Goal: Task Accomplishment & Management: Manage account settings

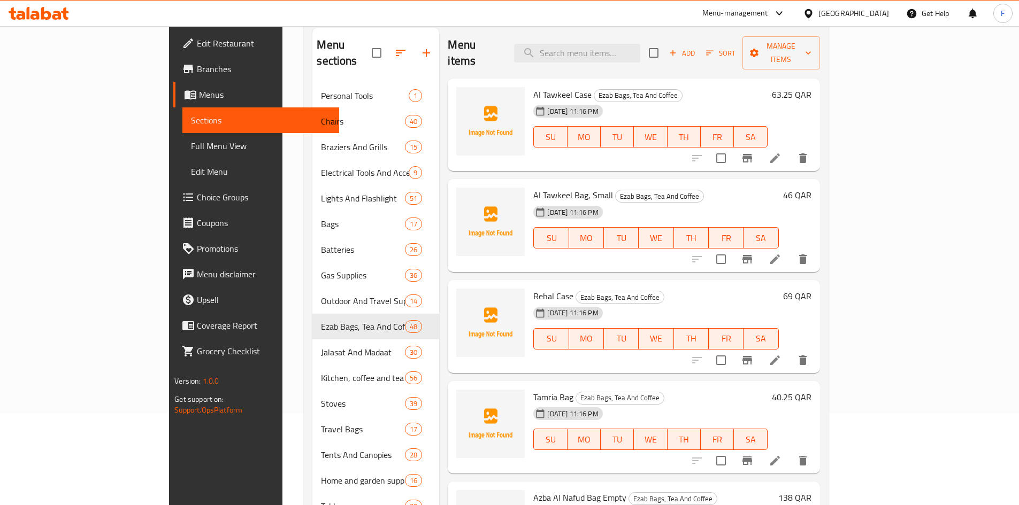
scroll to position [92, 0]
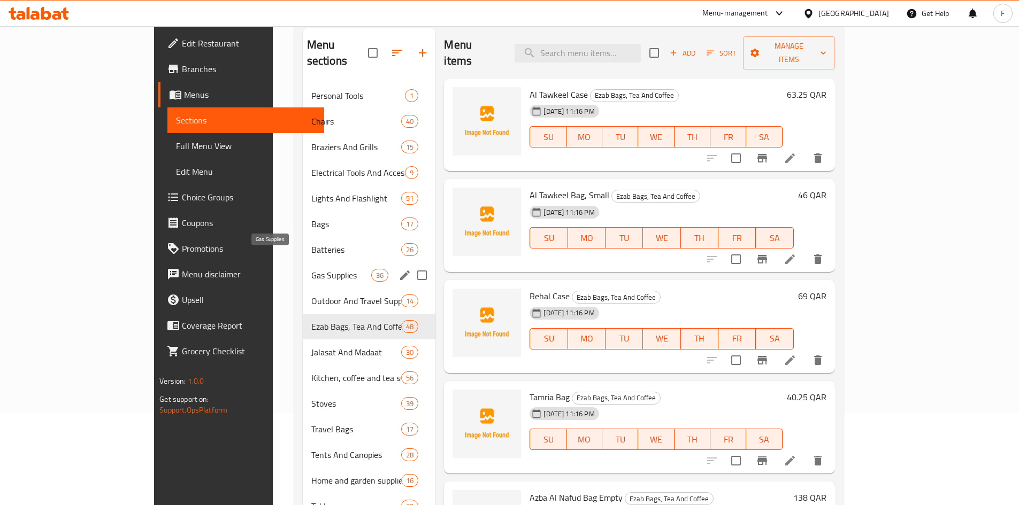
click at [311, 269] on span "Gas Supplies" at bounding box center [341, 275] width 60 height 13
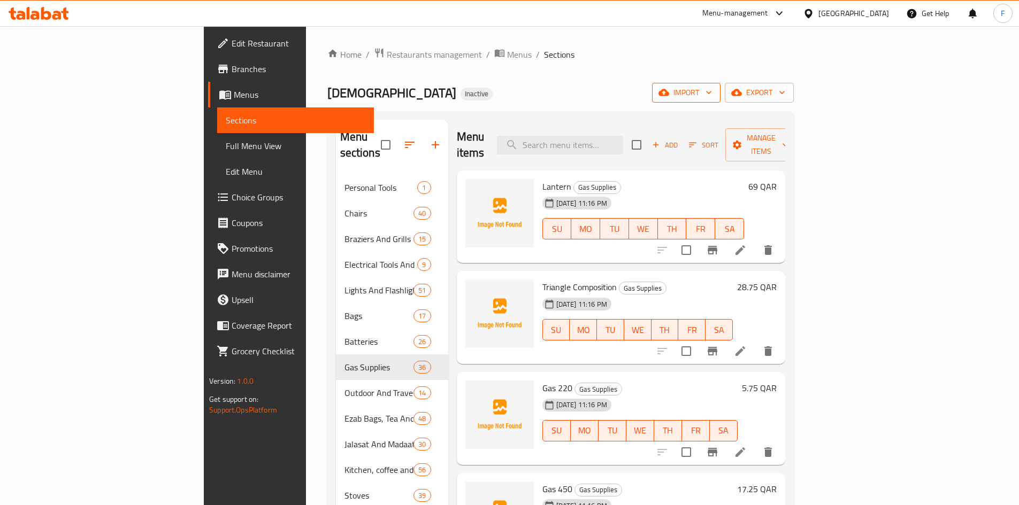
click at [712, 95] on span "import" at bounding box center [686, 92] width 51 height 13
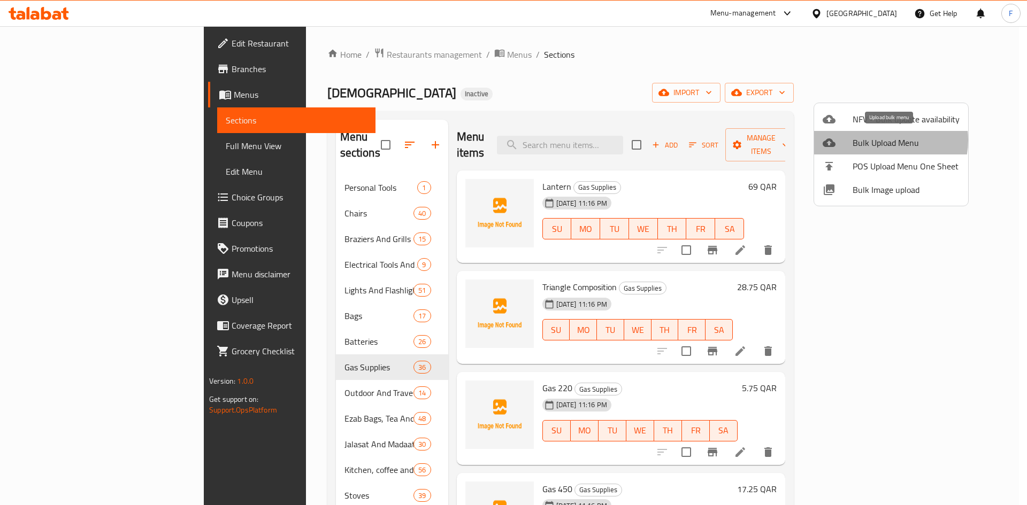
click at [878, 140] on span "Bulk Upload Menu" at bounding box center [906, 142] width 107 height 13
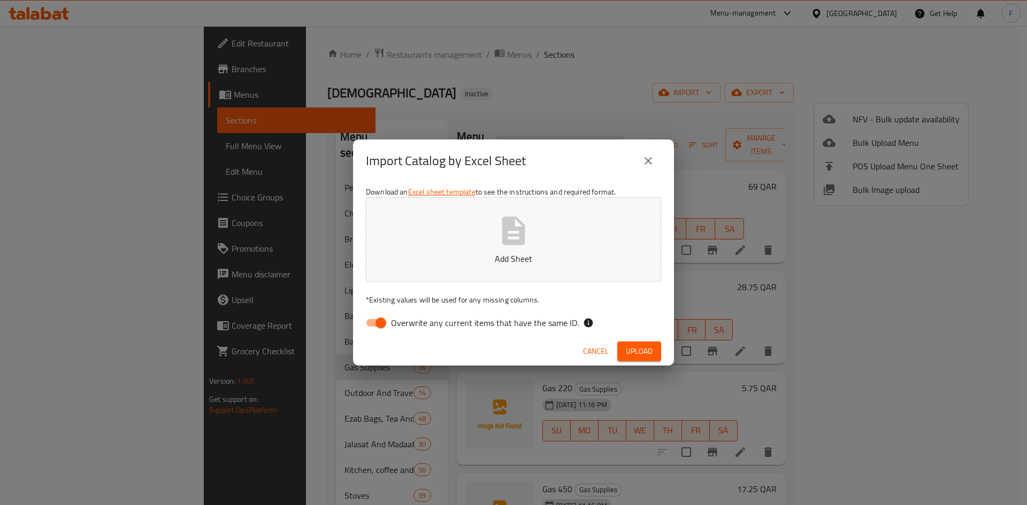
click at [504, 242] on icon "button" at bounding box center [513, 231] width 23 height 28
click at [379, 320] on input "Overwrite any current items that have the same ID." at bounding box center [380, 323] width 61 height 20
checkbox input "false"
click at [642, 355] on span "Upload" at bounding box center [639, 351] width 27 height 13
click at [632, 348] on span "Upload" at bounding box center [639, 351] width 27 height 13
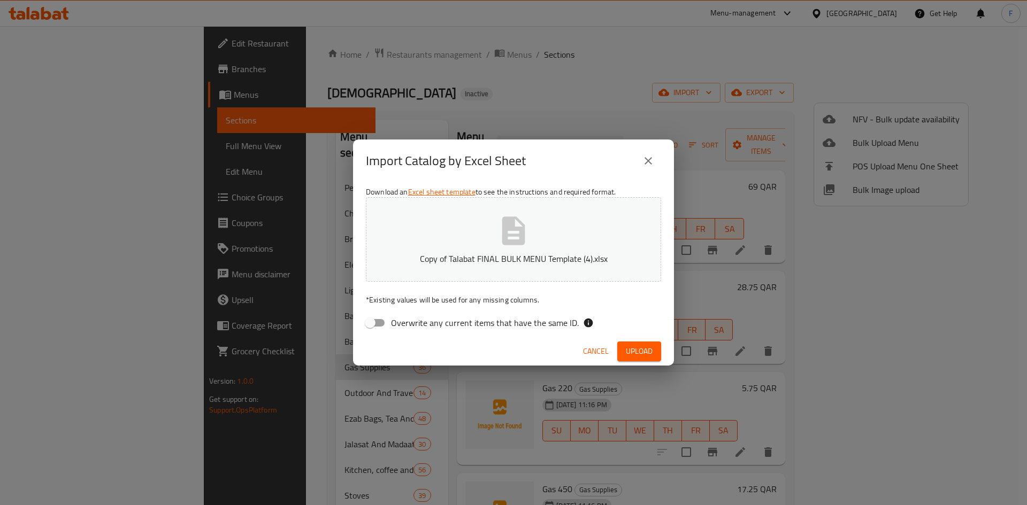
click at [633, 355] on span "Upload" at bounding box center [639, 351] width 27 height 13
click at [649, 161] on icon "close" at bounding box center [648, 161] width 13 height 13
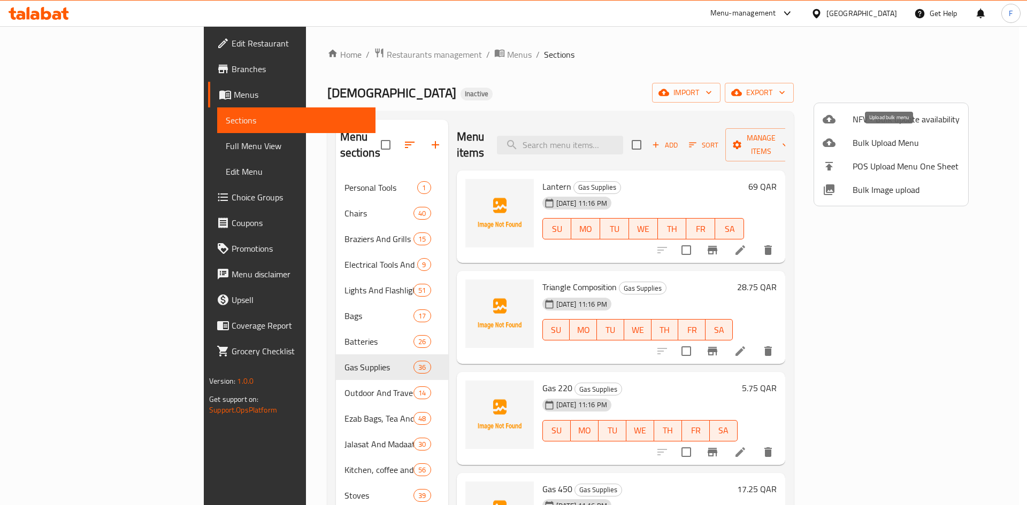
click at [877, 147] on span "Bulk Upload Menu" at bounding box center [906, 142] width 107 height 13
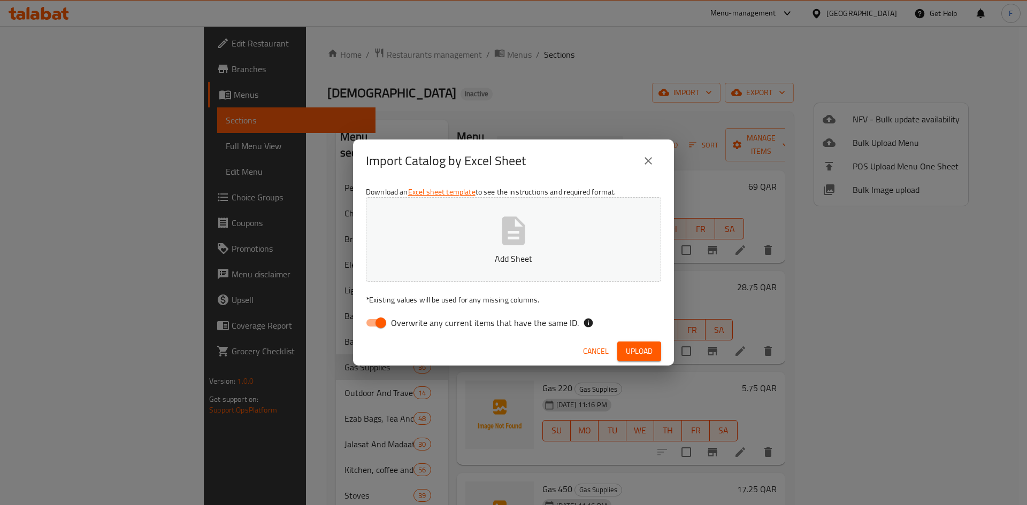
click at [517, 229] on icon "button" at bounding box center [513, 231] width 23 height 28
click at [376, 325] on input "Overwrite any current items that have the same ID." at bounding box center [380, 323] width 61 height 20
checkbox input "false"
click at [633, 350] on span "Upload" at bounding box center [639, 351] width 27 height 13
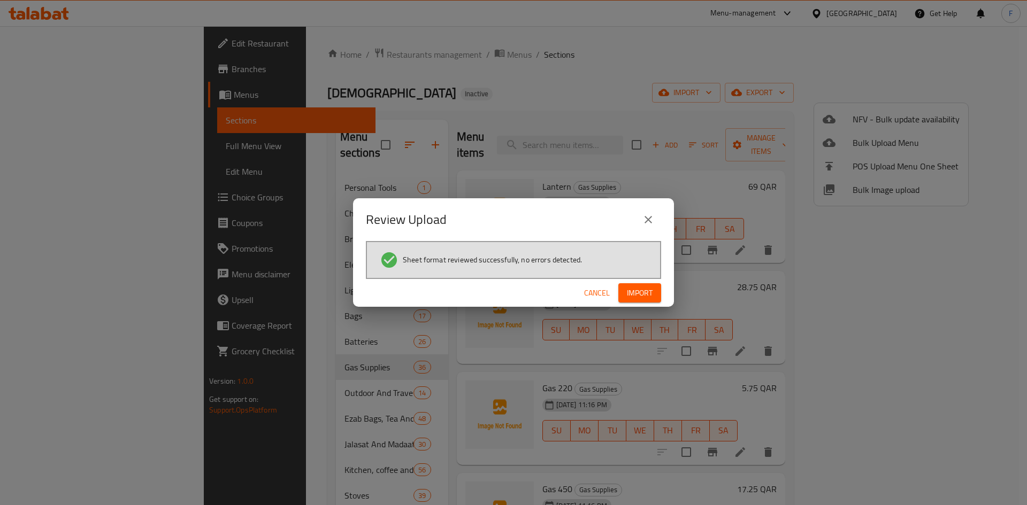
click at [646, 301] on button "Import" at bounding box center [639, 293] width 43 height 20
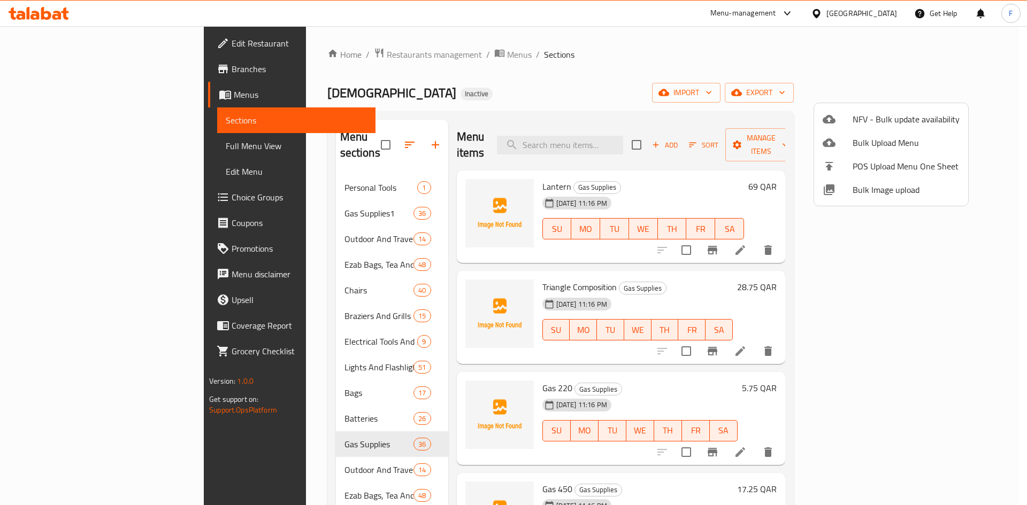
click at [994, 147] on div at bounding box center [513, 252] width 1027 height 505
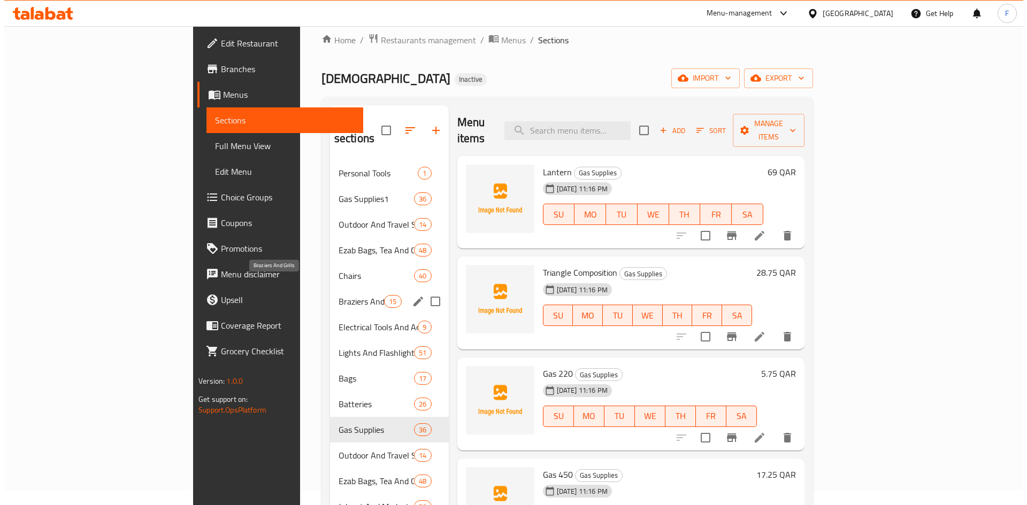
scroll to position [9, 0]
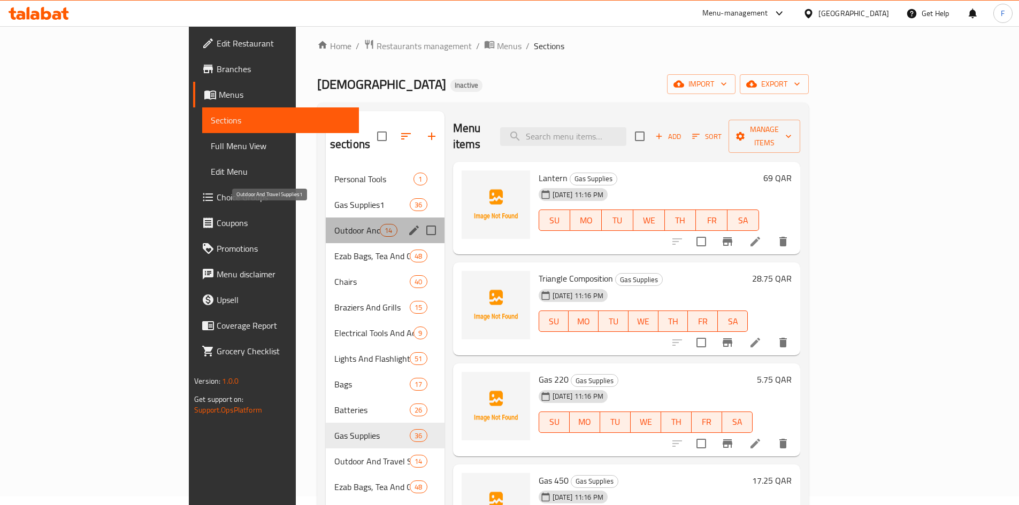
click at [334, 224] on span "Outdoor And Travel Supplies1" at bounding box center [356, 230] width 45 height 13
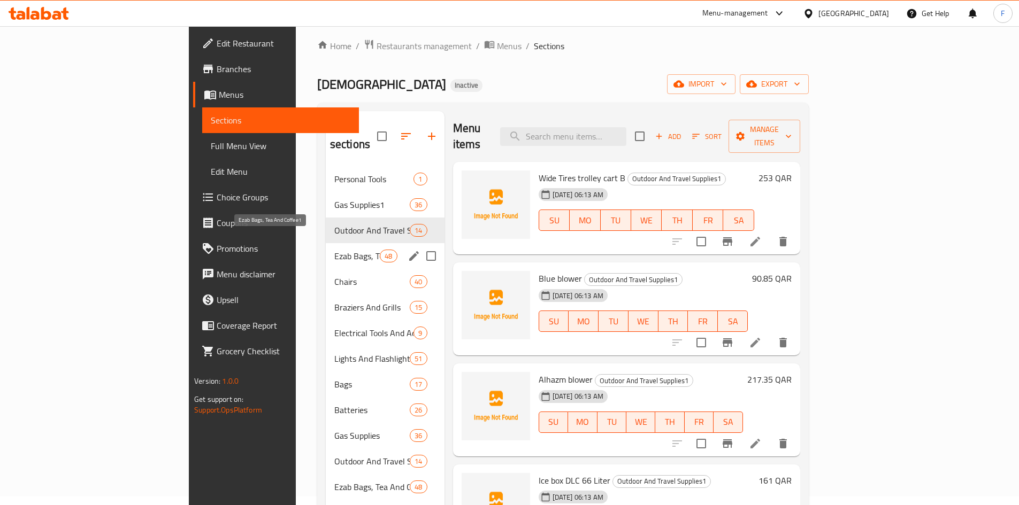
click at [334, 250] on span "Ezab Bags, Tea And Coffee1" at bounding box center [356, 256] width 45 height 13
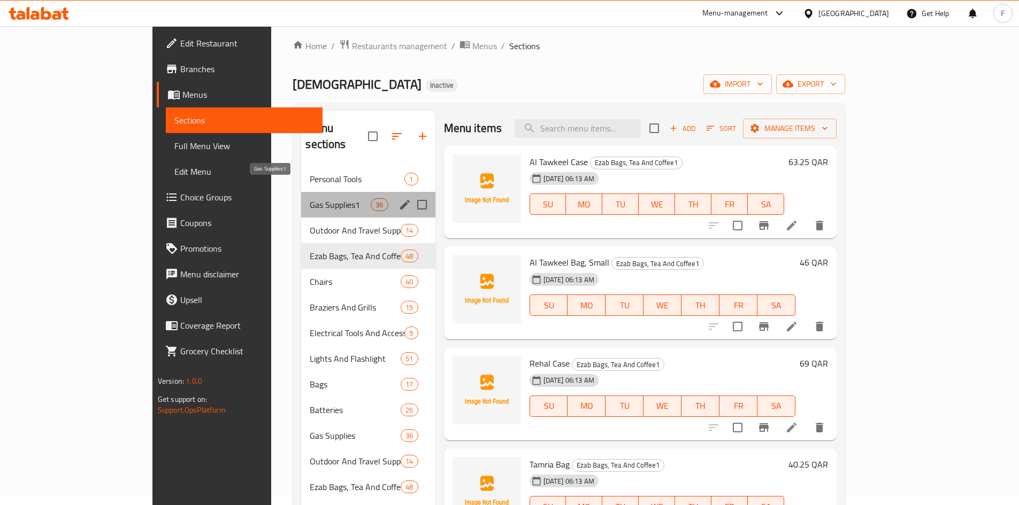
click at [310, 198] on span "Gas Supplies1" at bounding box center [340, 204] width 61 height 13
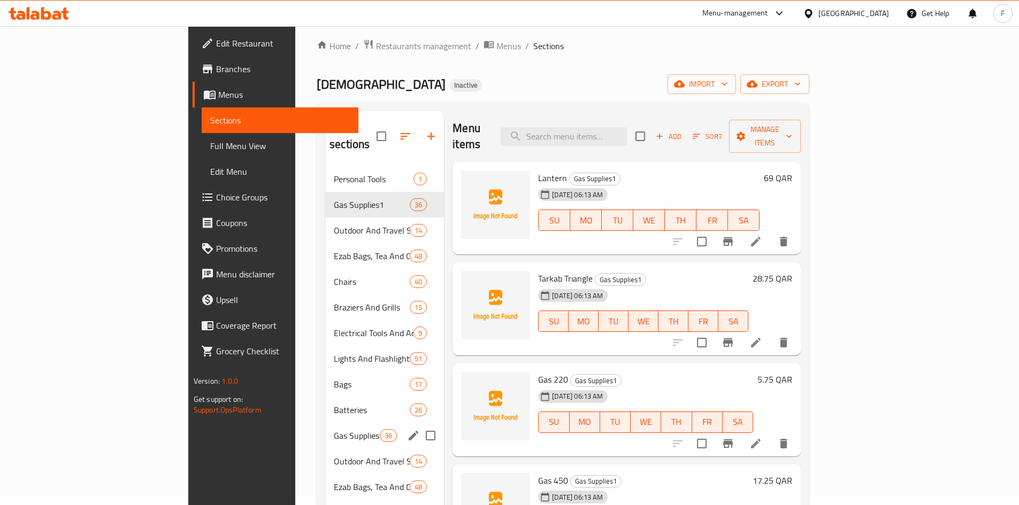
drag, startPoint x: 251, startPoint y: 188, endPoint x: 249, endPoint y: 384, distance: 195.8
click at [325, 408] on div "Personal Tools 1 Gas Supplies1 36 Outdoor And Travel Supplies1 14 Ezab Bags, Te…" at bounding box center [384, 487] width 119 height 642
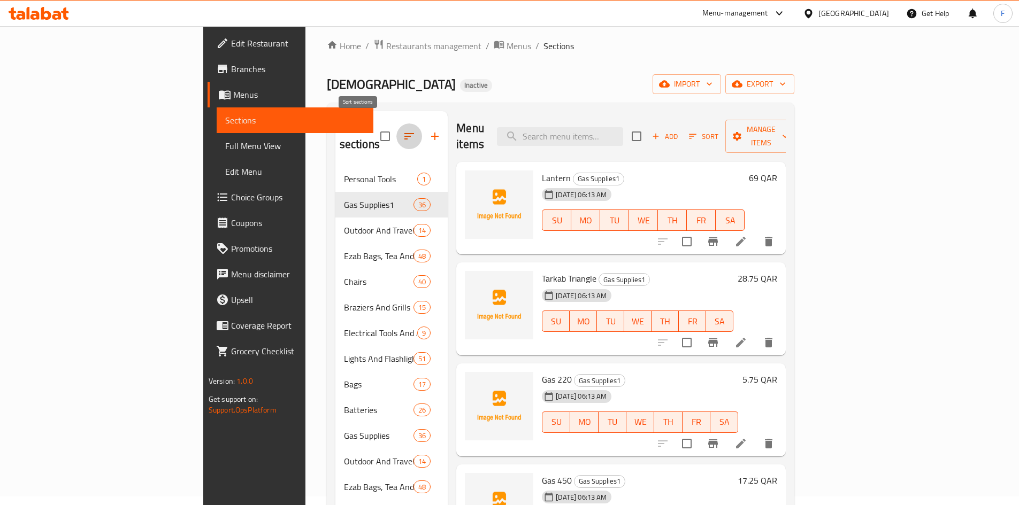
click at [403, 130] on icon "button" at bounding box center [409, 136] width 13 height 13
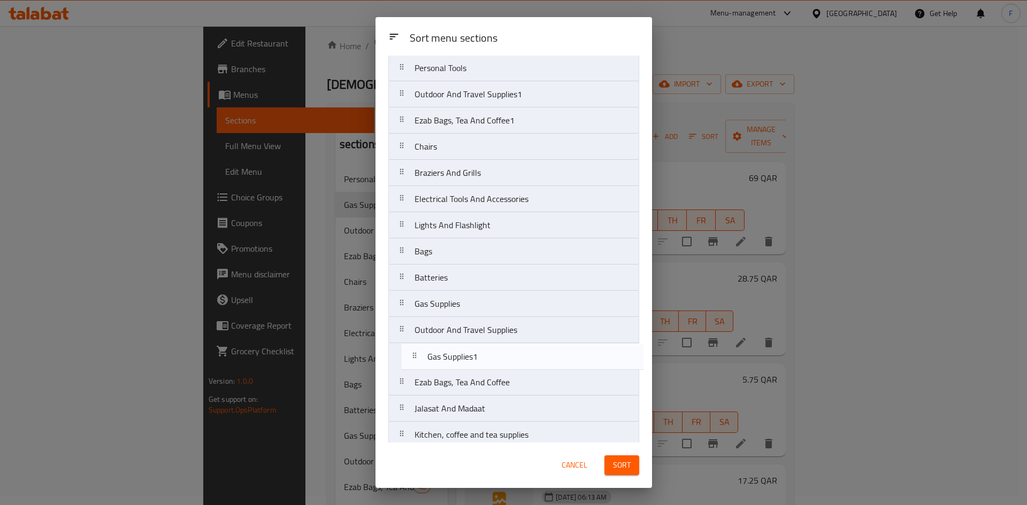
scroll to position [33, 0]
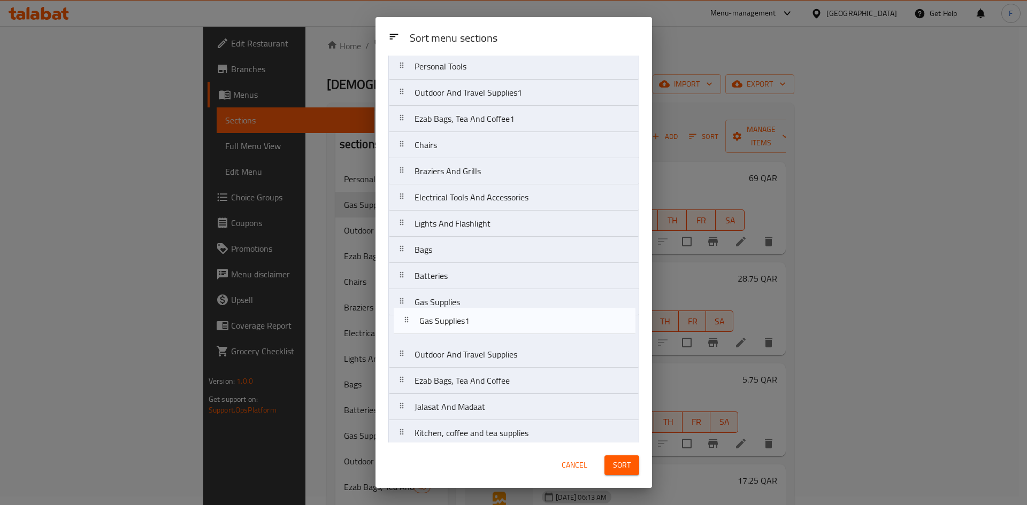
drag, startPoint x: 451, startPoint y: 131, endPoint x: 456, endPoint y: 330, distance: 199.0
click at [456, 330] on nav "Personal Tools Gas Supplies1 Outdoor And Travel Supplies1 Ezab Bags, Tea And Co…" at bounding box center [513, 381] width 251 height 656
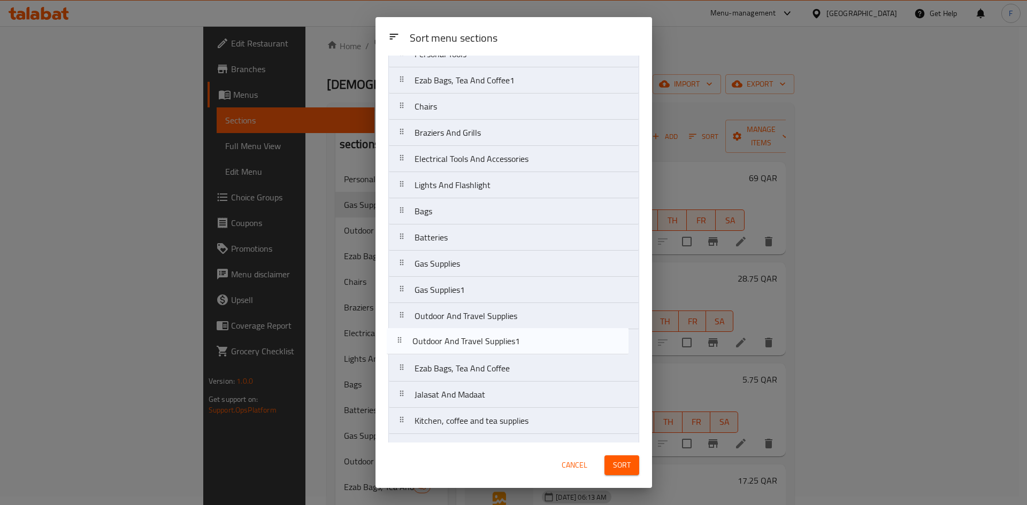
scroll to position [46, 0]
drag, startPoint x: 461, startPoint y: 99, endPoint x: 462, endPoint y: 342, distance: 242.3
click at [462, 342] on nav "Personal Tools Outdoor And Travel Supplies1 Ezab Bags, Tea And Coffee1 Chairs B…" at bounding box center [513, 368] width 251 height 656
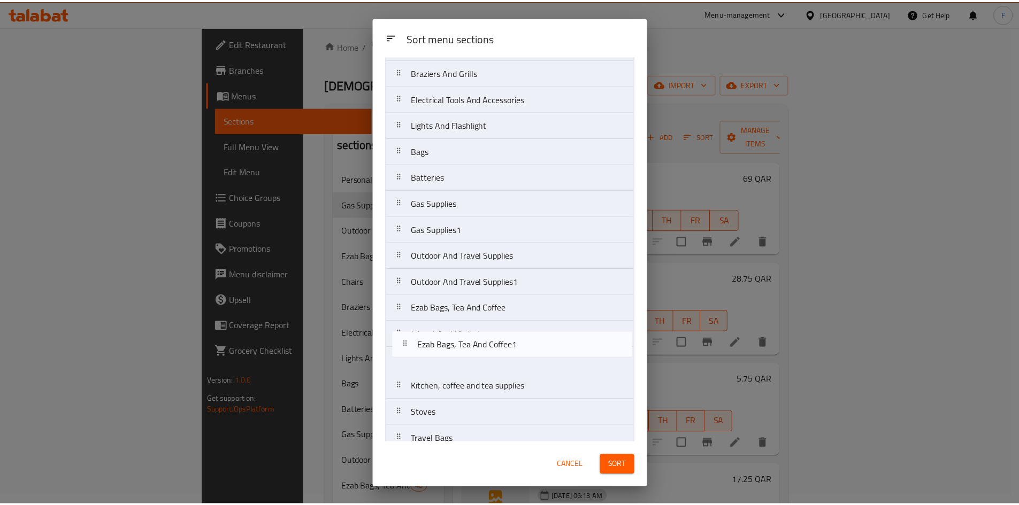
scroll to position [82, 0]
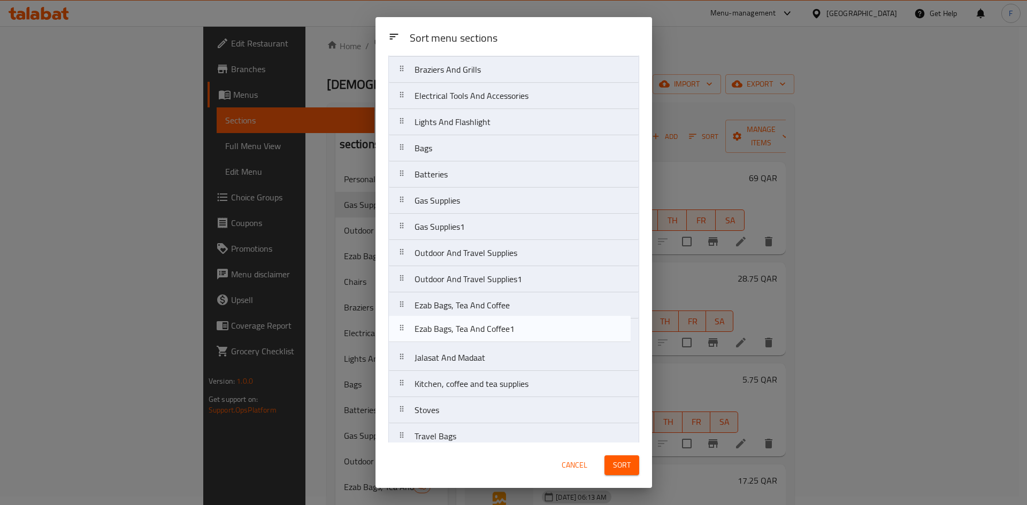
drag, startPoint x: 479, startPoint y: 87, endPoint x: 479, endPoint y: 339, distance: 252.5
click at [479, 339] on nav "Personal Tools Ezab Bags, Tea And Coffee1 Chairs Braziers And Grills Electrical…" at bounding box center [513, 332] width 251 height 656
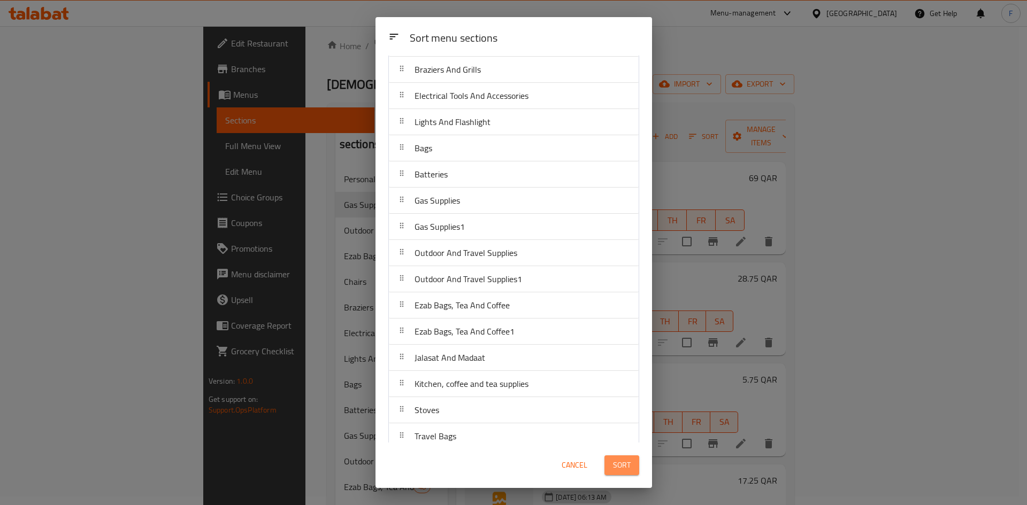
click at [625, 470] on span "Sort" at bounding box center [622, 465] width 18 height 13
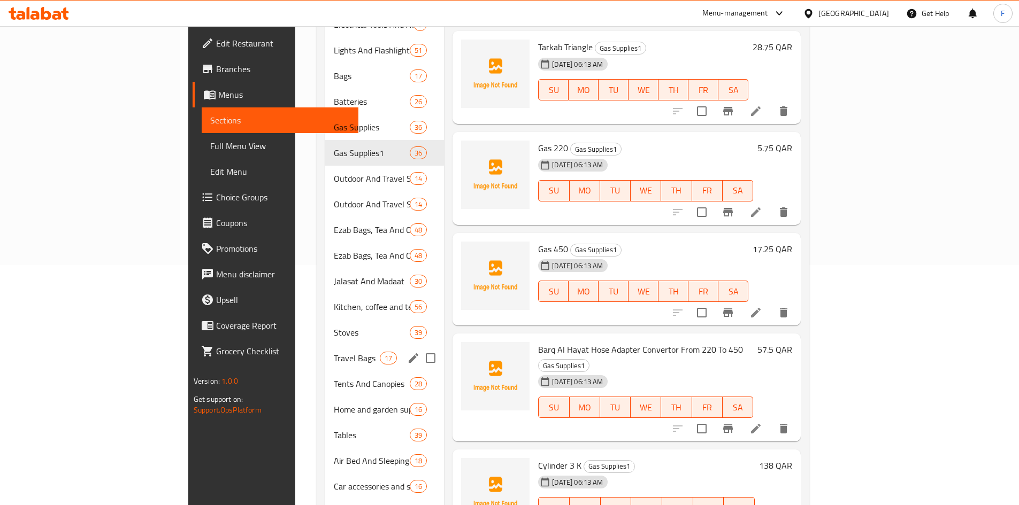
scroll to position [214, 0]
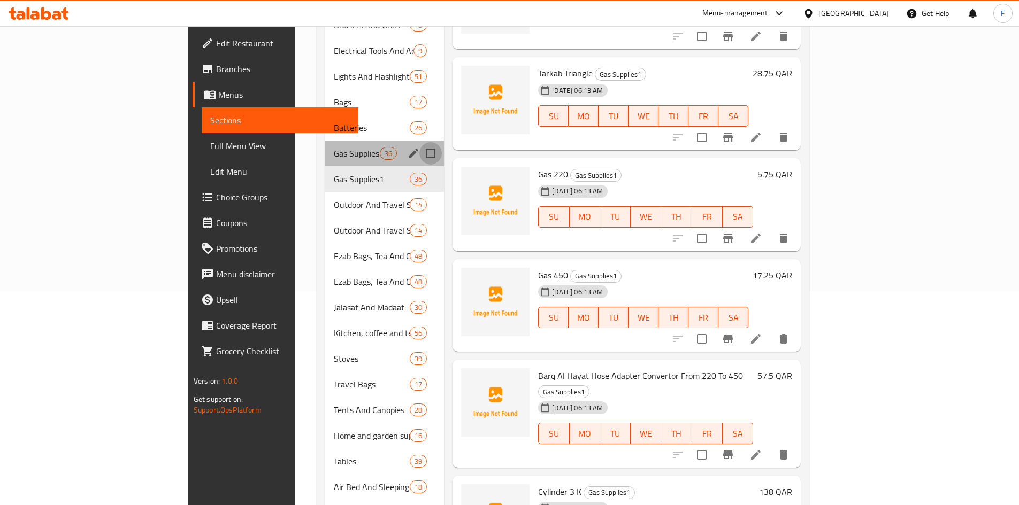
click at [419, 142] on input "Menu sections" at bounding box center [430, 153] width 22 height 22
checkbox input "true"
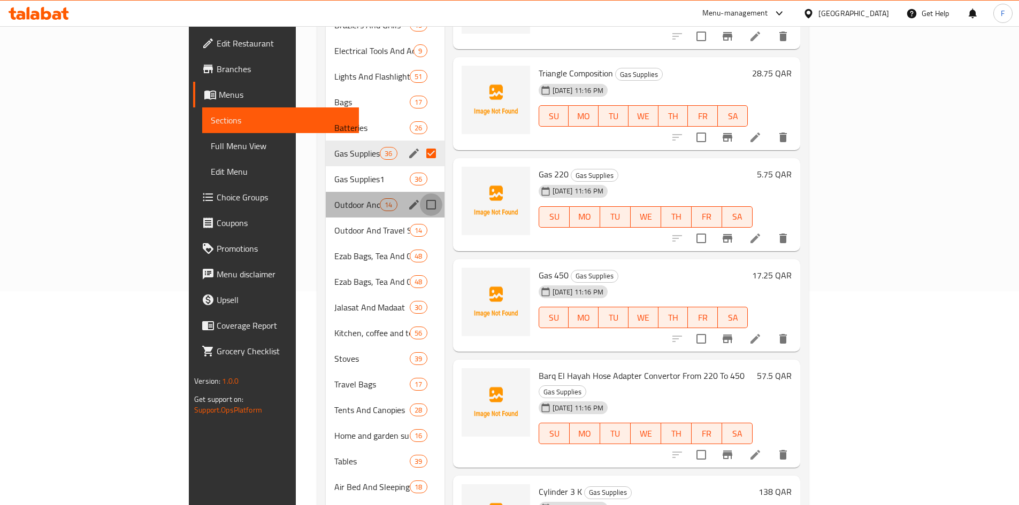
click at [420, 194] on input "Menu sections" at bounding box center [431, 205] width 22 height 22
checkbox input "true"
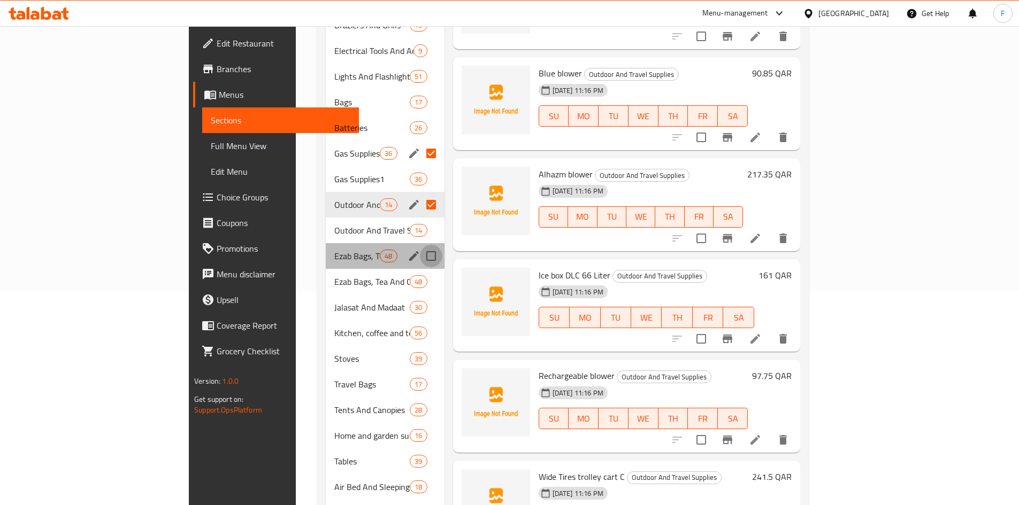
click at [420, 245] on input "Menu sections" at bounding box center [431, 256] width 22 height 22
checkbox input "true"
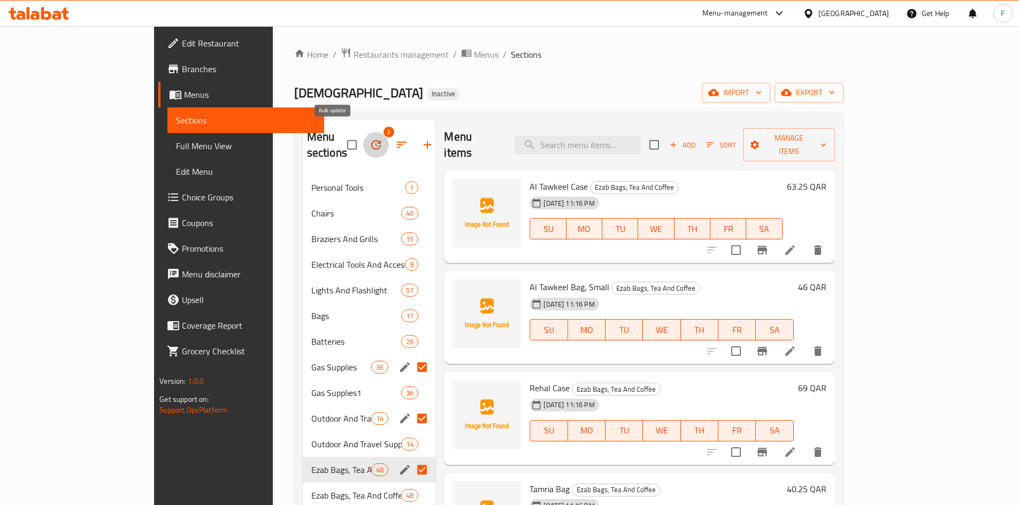
click at [370, 139] on icon "button" at bounding box center [376, 145] width 13 height 13
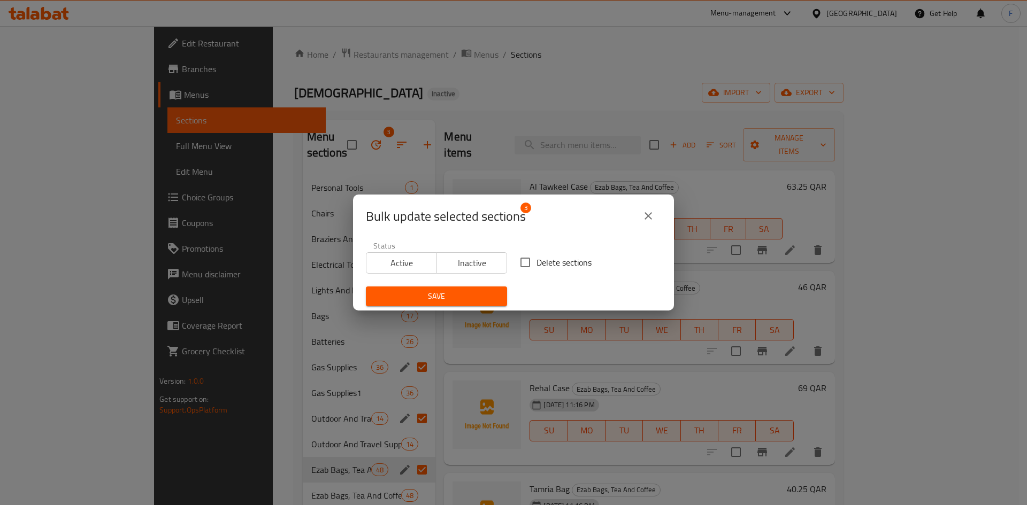
click at [521, 263] on input "Delete sections" at bounding box center [525, 262] width 22 height 22
checkbox input "true"
click at [485, 297] on span "Save" at bounding box center [436, 296] width 124 height 13
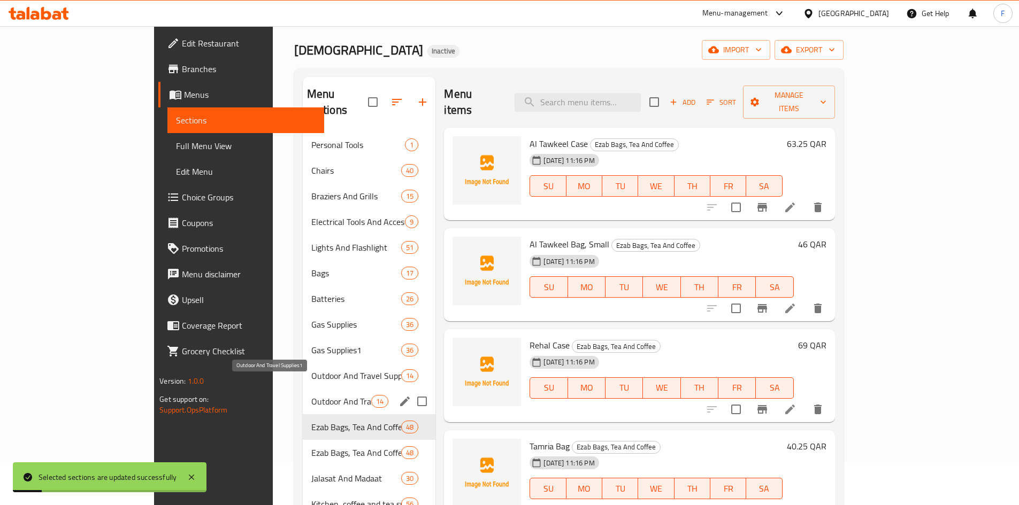
scroll to position [160, 0]
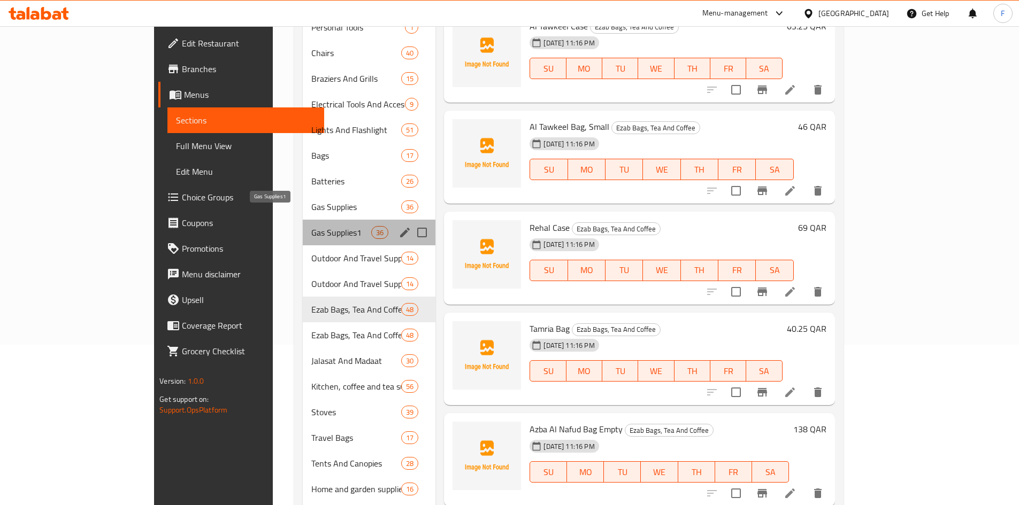
click at [311, 226] on span "Gas Supplies1" at bounding box center [341, 232] width 60 height 13
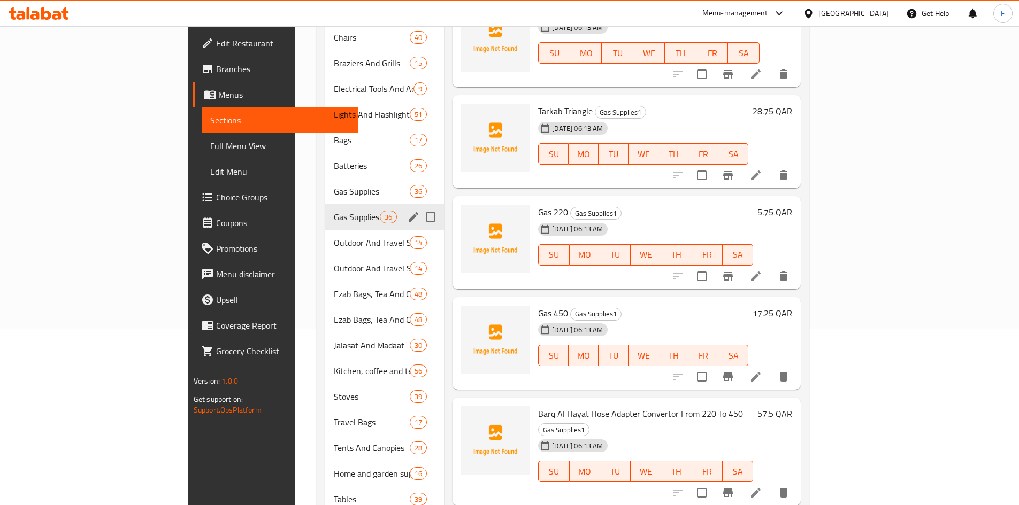
scroll to position [160, 0]
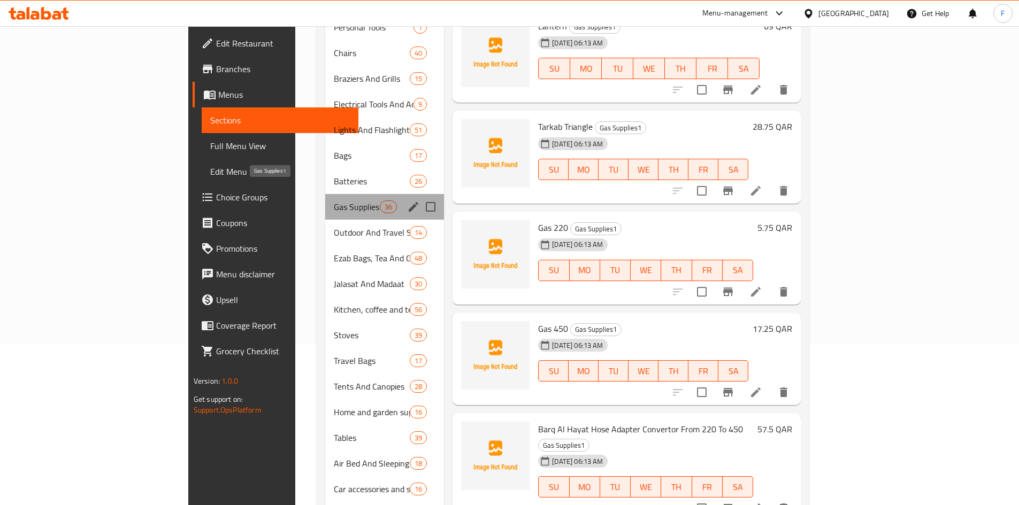
click at [334, 201] on span "Gas Supplies1" at bounding box center [357, 207] width 46 height 13
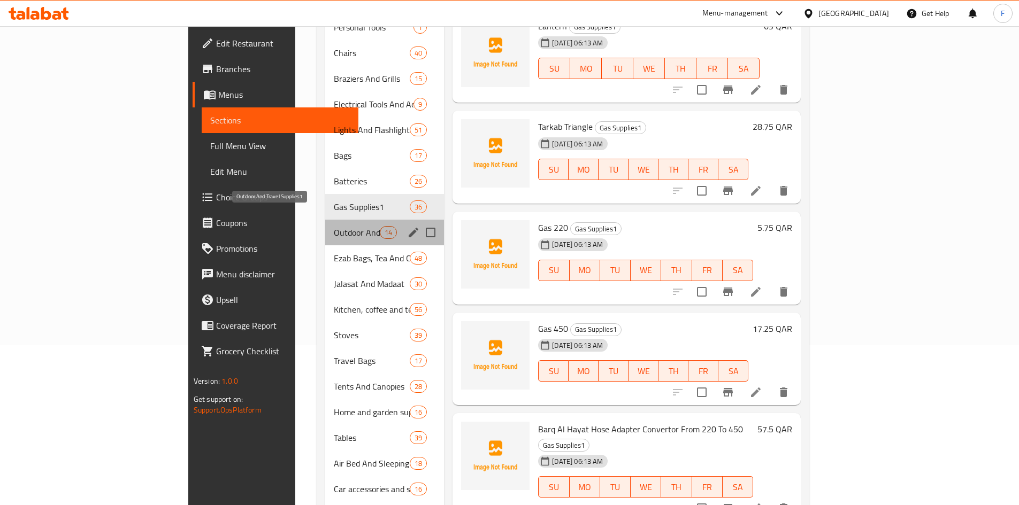
click at [334, 226] on span "Outdoor And Travel Supplies1" at bounding box center [357, 232] width 46 height 13
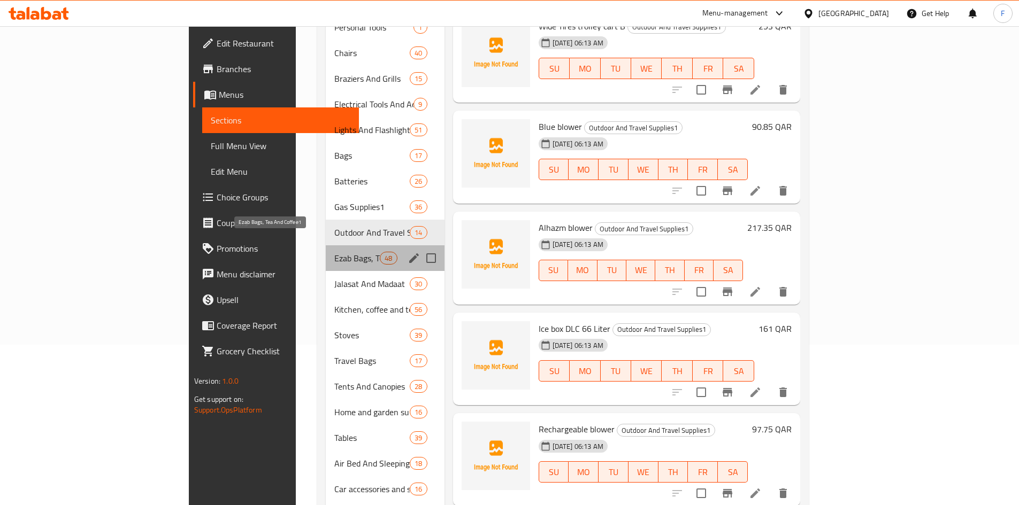
click at [334, 252] on span "Ezab Bags, Tea And Coffee1" at bounding box center [356, 258] width 45 height 13
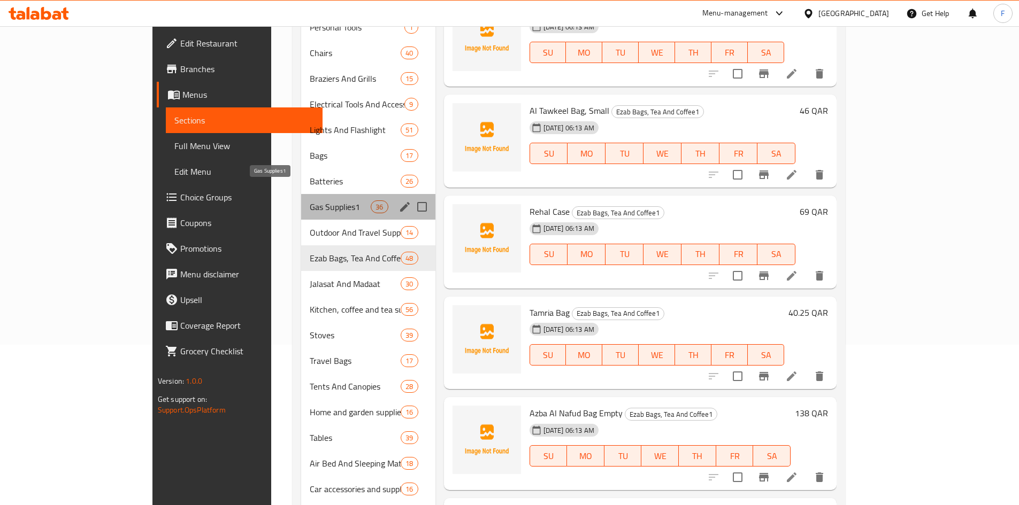
click at [310, 201] on span "Gas Supplies1" at bounding box center [340, 207] width 61 height 13
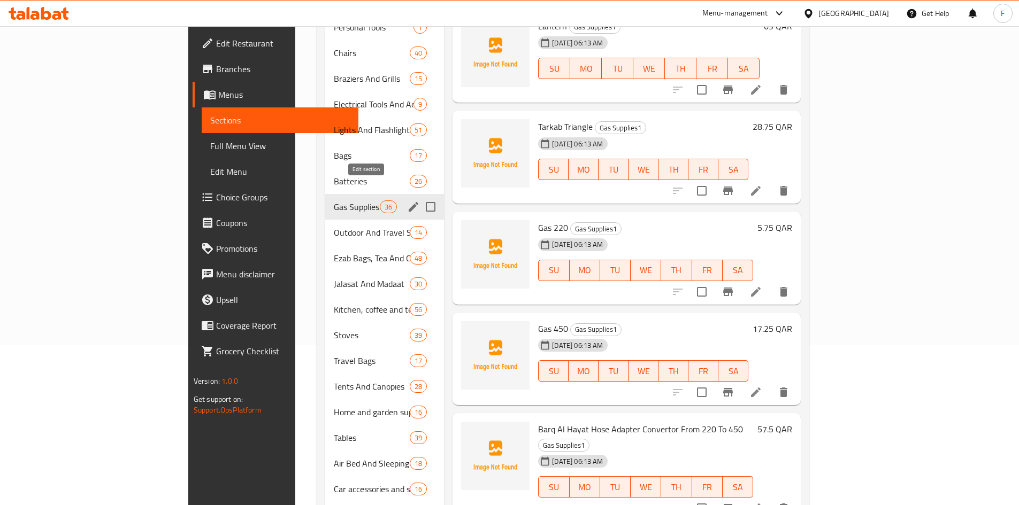
click at [407, 201] on icon "edit" at bounding box center [413, 207] width 13 height 13
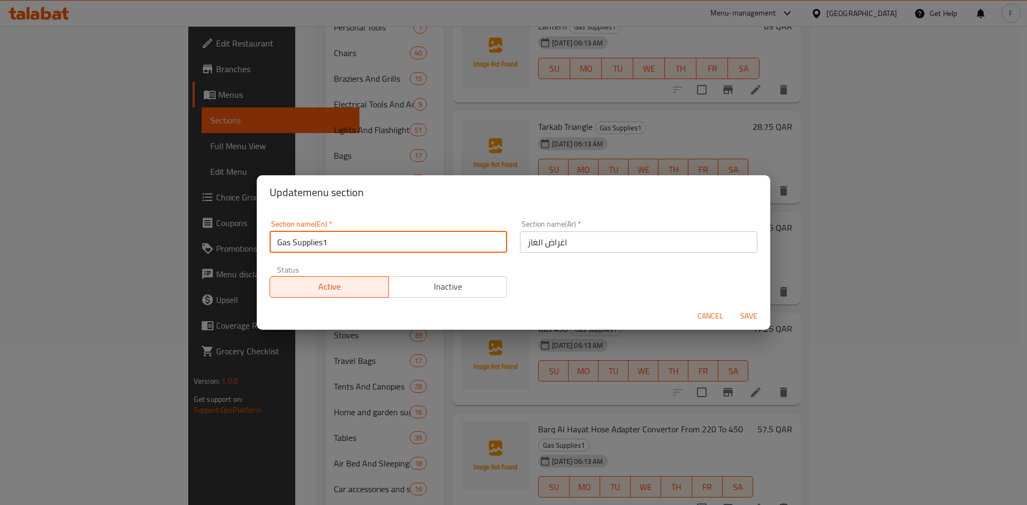
click at [392, 240] on input "Gas Supplies1" at bounding box center [388, 242] width 237 height 21
type input "Gas Supplies"
click at [751, 313] on span "Save" at bounding box center [749, 316] width 26 height 13
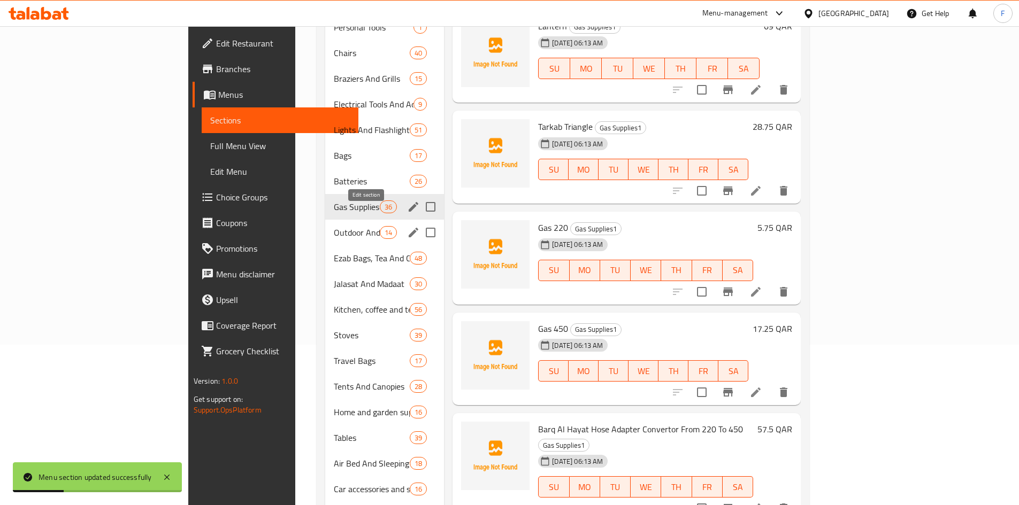
click at [409, 228] on icon "edit" at bounding box center [414, 233] width 10 height 10
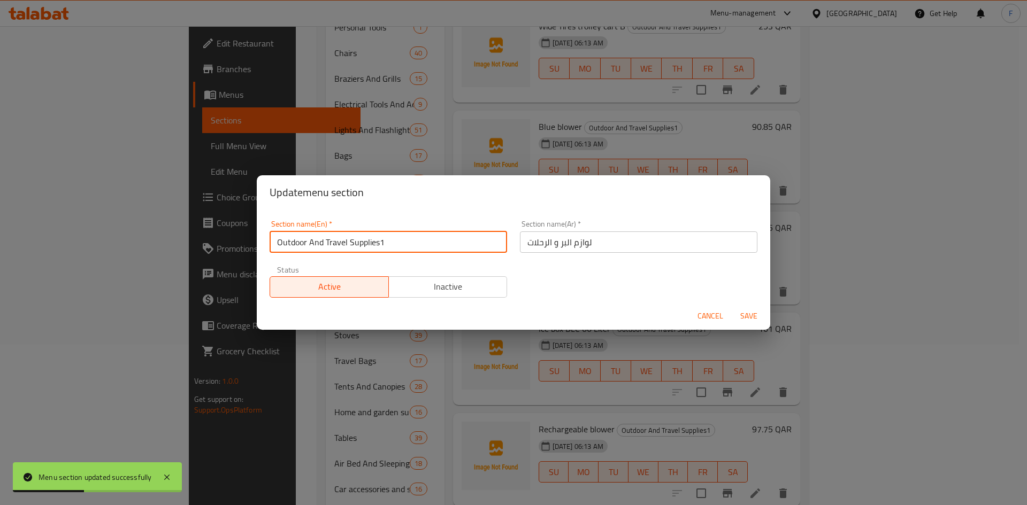
click at [388, 242] on input "Outdoor And Travel Supplies1" at bounding box center [388, 242] width 237 height 21
type input "Outdoor And Travel Supplies"
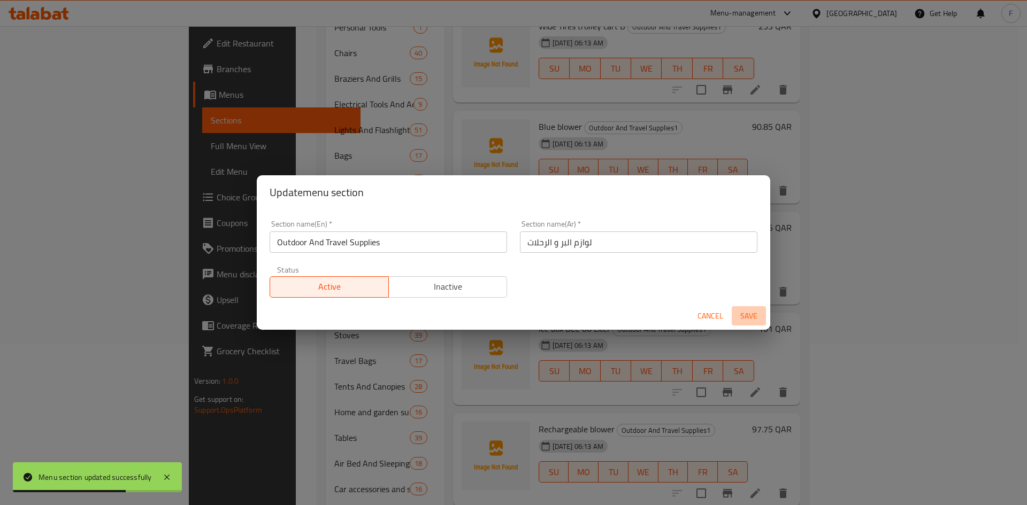
click at [748, 310] on span "Save" at bounding box center [749, 316] width 26 height 13
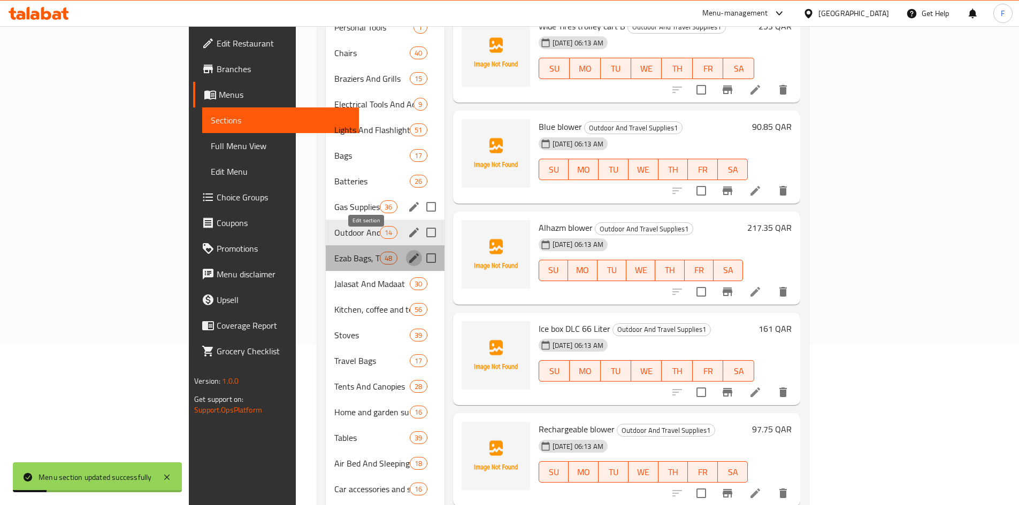
click at [408, 252] on icon "edit" at bounding box center [414, 258] width 13 height 13
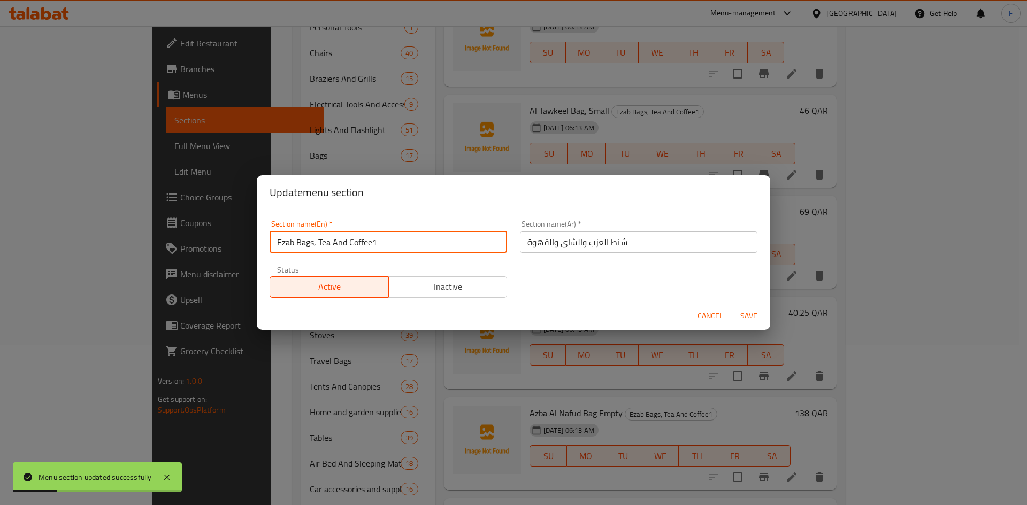
click at [387, 246] on input "Ezab Bags, Tea And Coffee1" at bounding box center [388, 242] width 237 height 21
type input "Ezab Bags, Tea And Coffee"
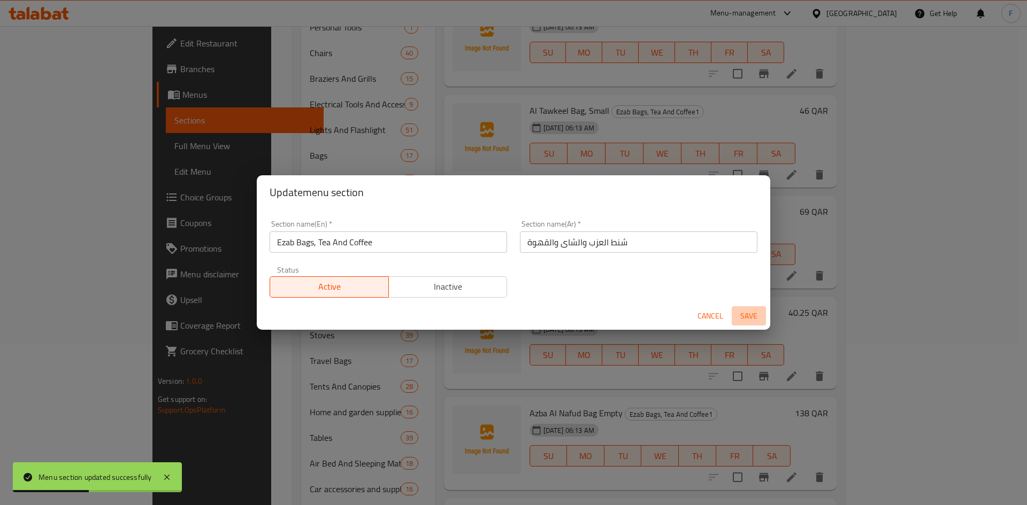
click at [746, 317] on span "Save" at bounding box center [749, 316] width 26 height 13
